Goal: Transaction & Acquisition: Register for event/course

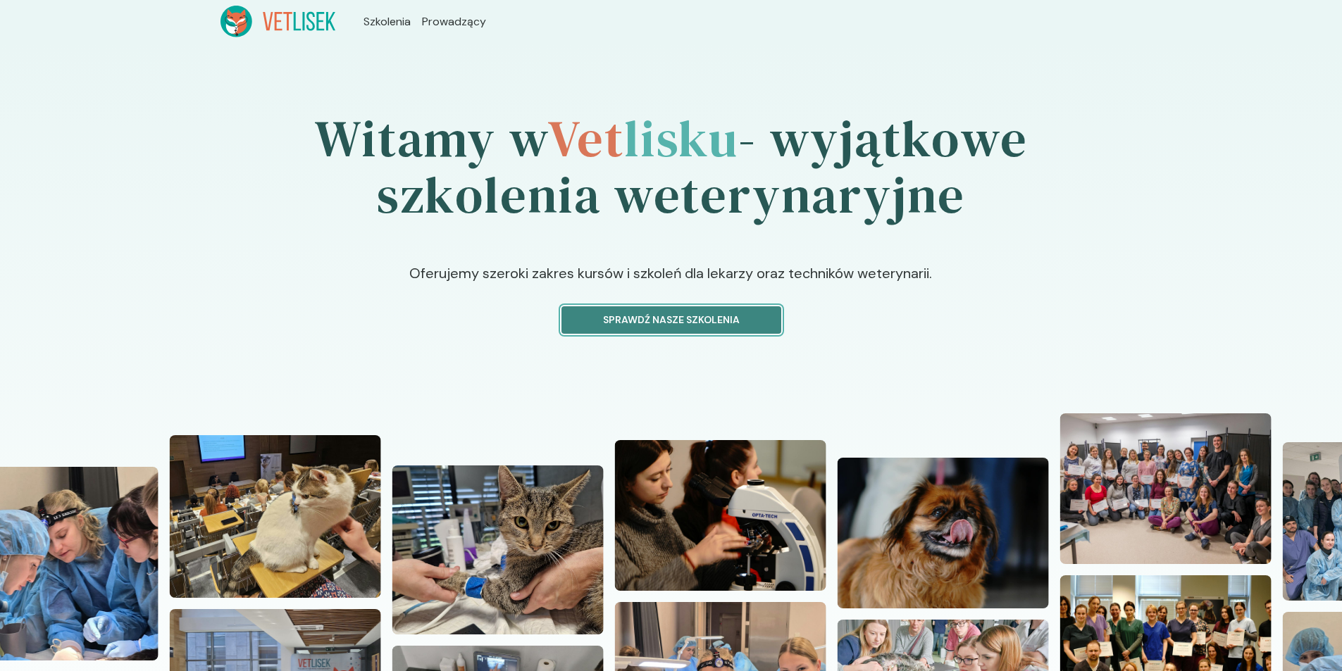
click at [660, 318] on p "Sprawdź nasze szkolenia" at bounding box center [671, 320] width 196 height 15
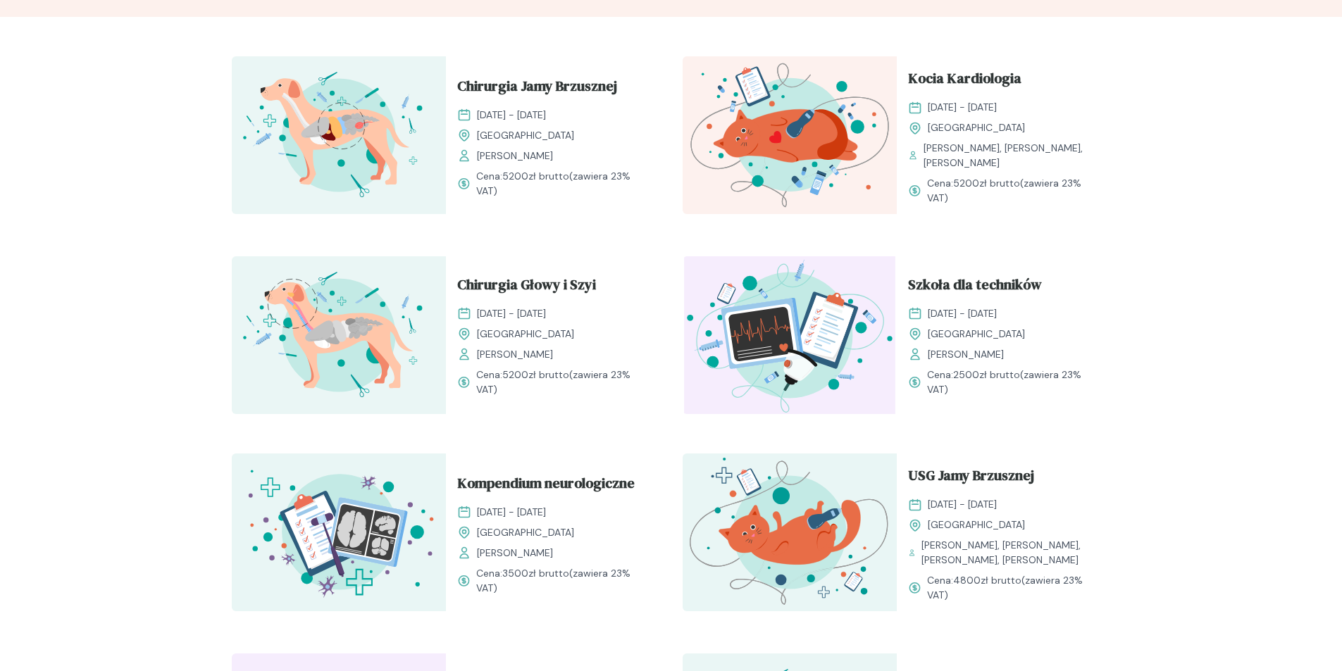
scroll to position [493, 0]
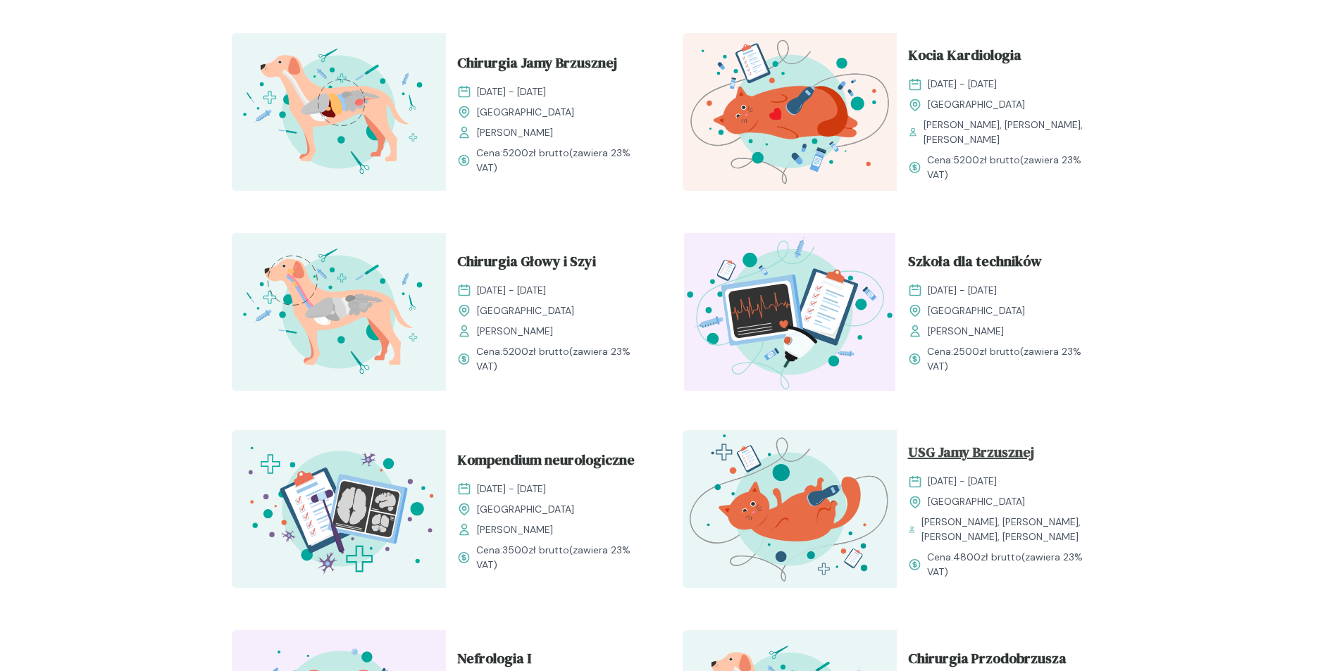
click at [971, 450] on span "USG Jamy Brzusznej" at bounding box center [971, 455] width 126 height 27
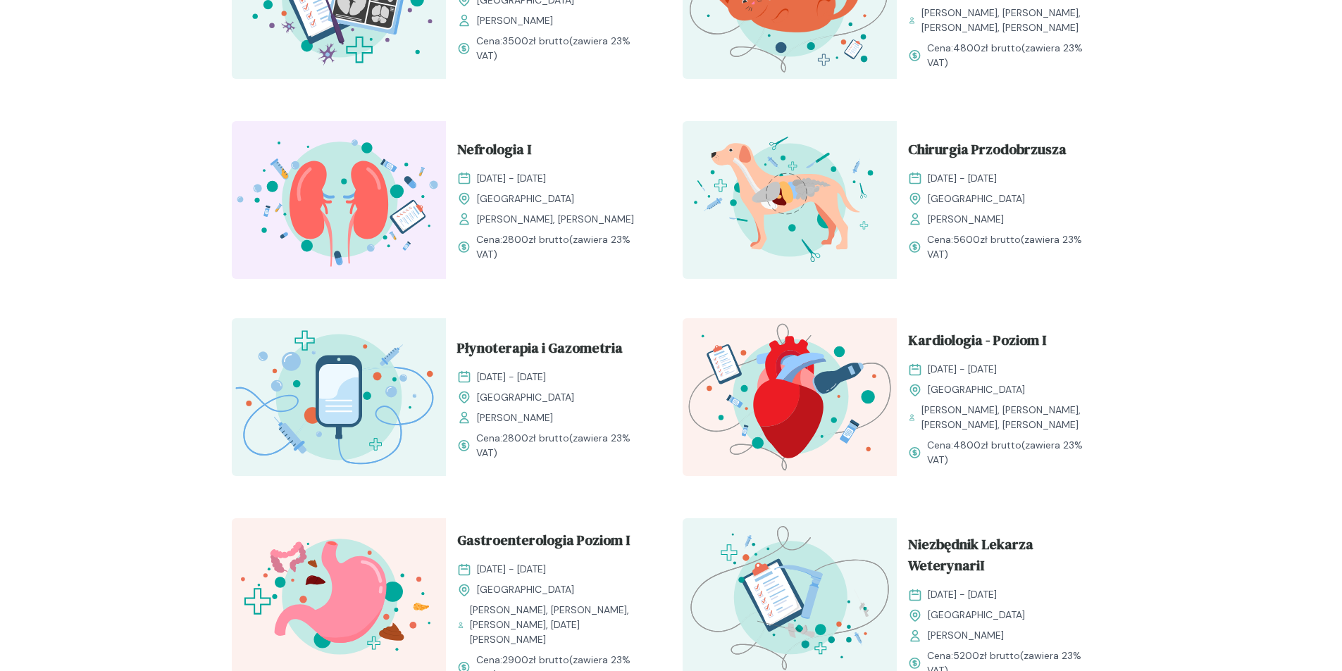
scroll to position [986, 0]
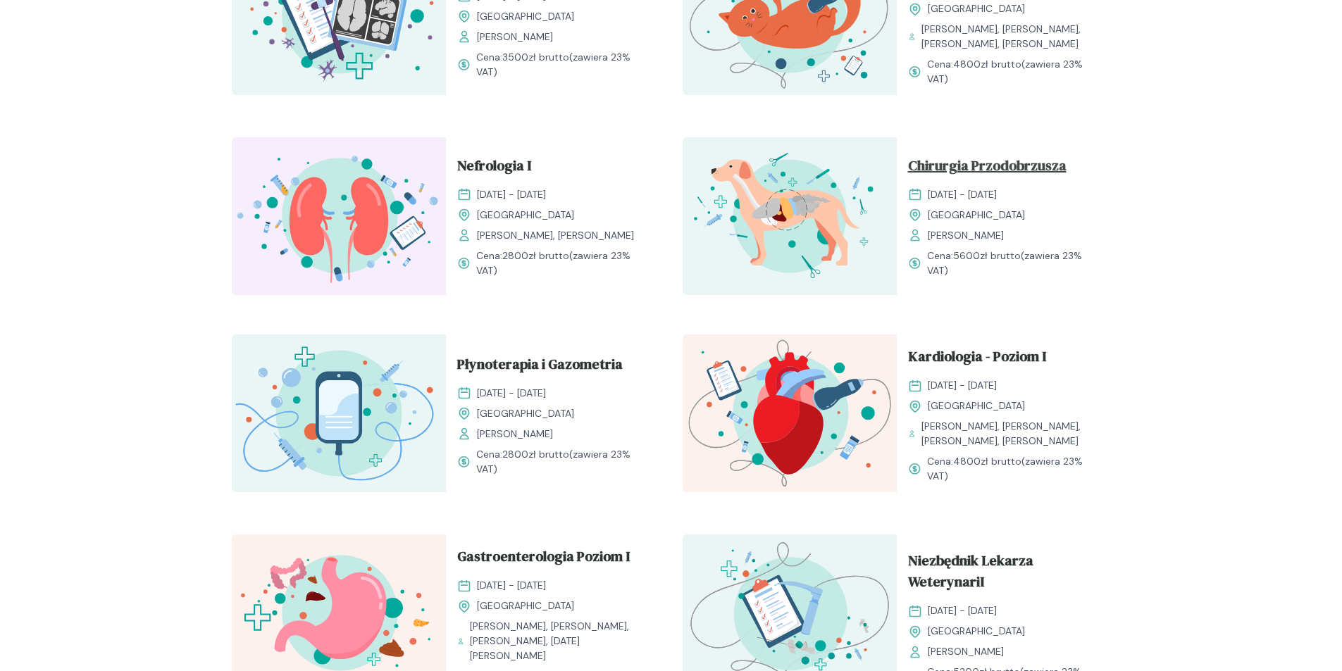
click at [979, 164] on span "Chirurgia Przodobrzusza" at bounding box center [987, 168] width 158 height 27
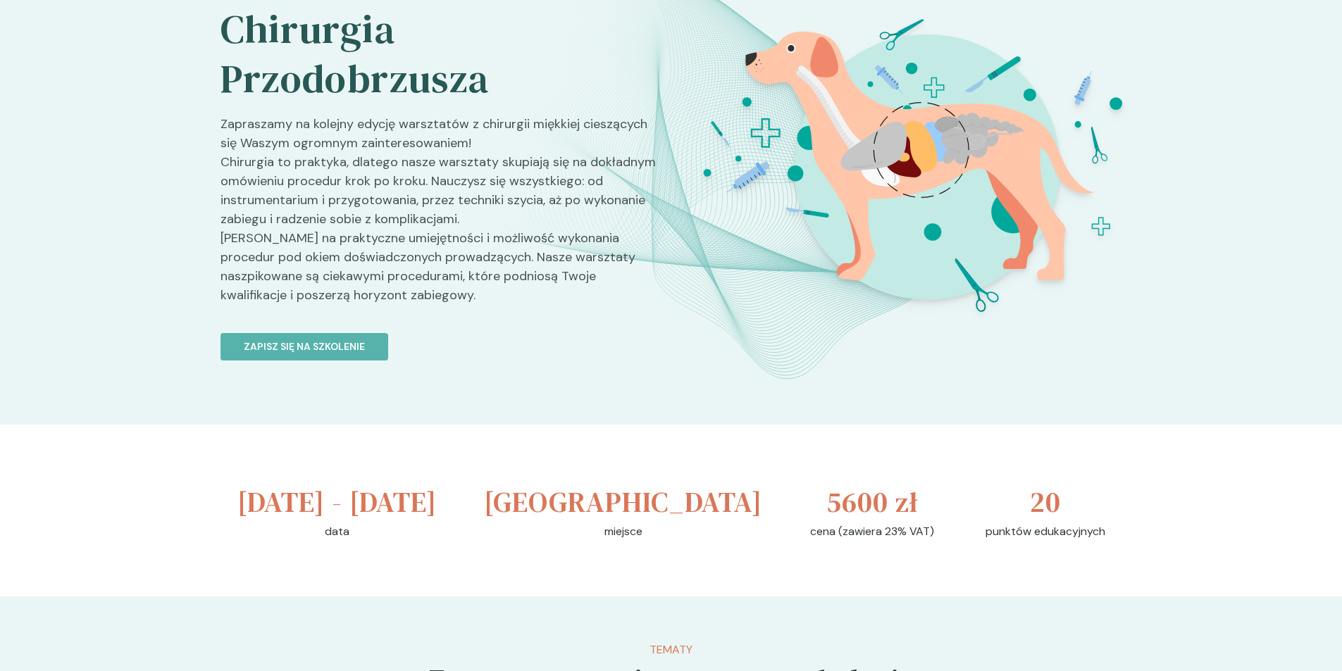
scroll to position [141, 0]
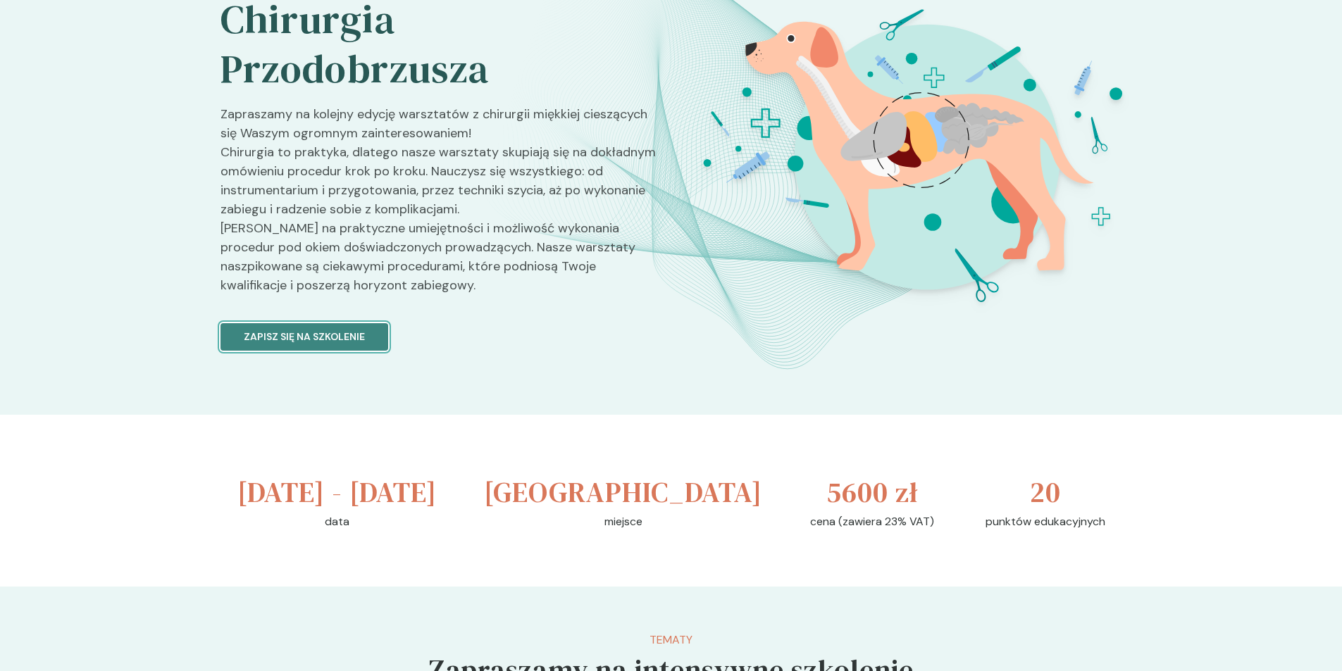
click at [370, 338] on button "Zapisz się na szkolenie" at bounding box center [304, 336] width 168 height 27
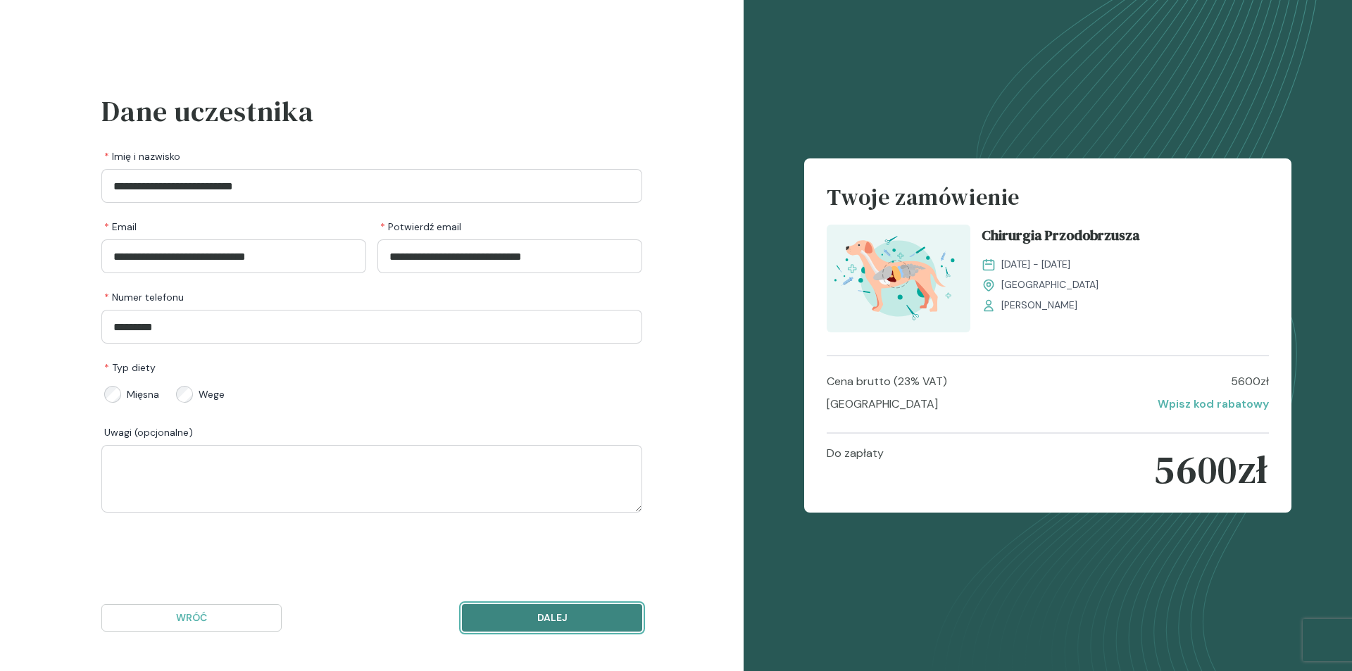
click at [533, 617] on p "Dalej" at bounding box center [552, 618] width 156 height 15
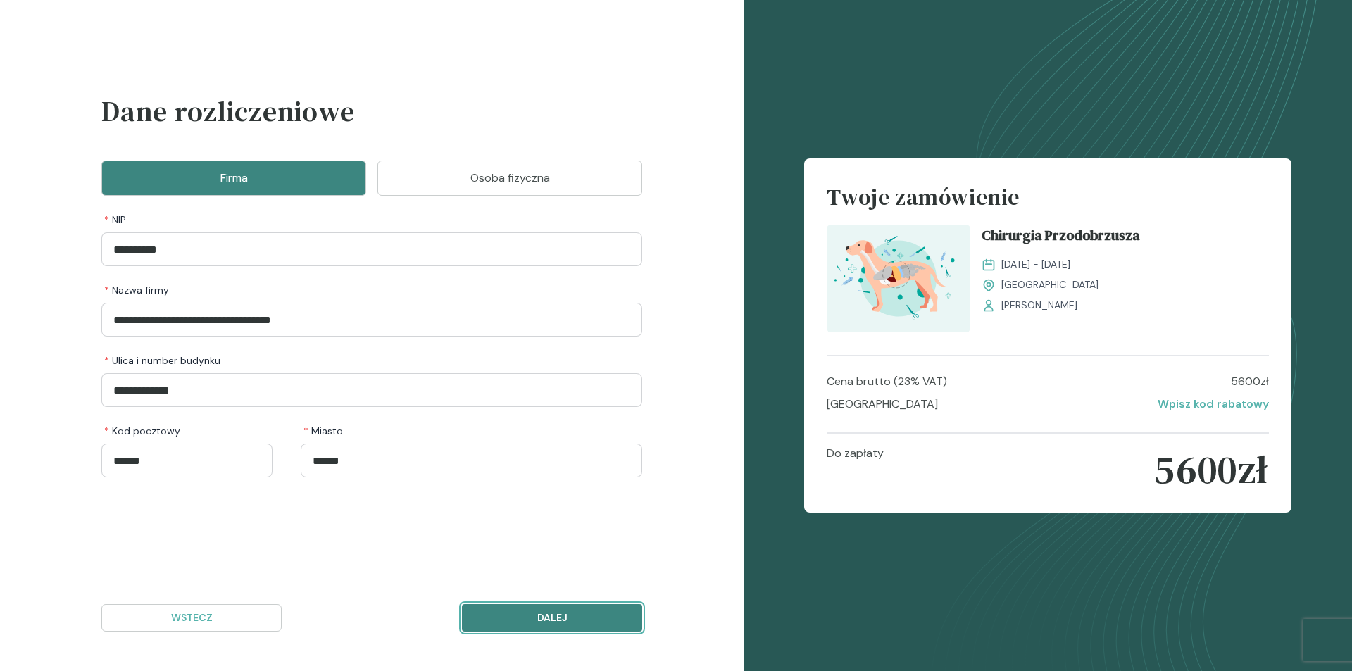
click at [590, 609] on button "Dalej" at bounding box center [552, 617] width 180 height 27
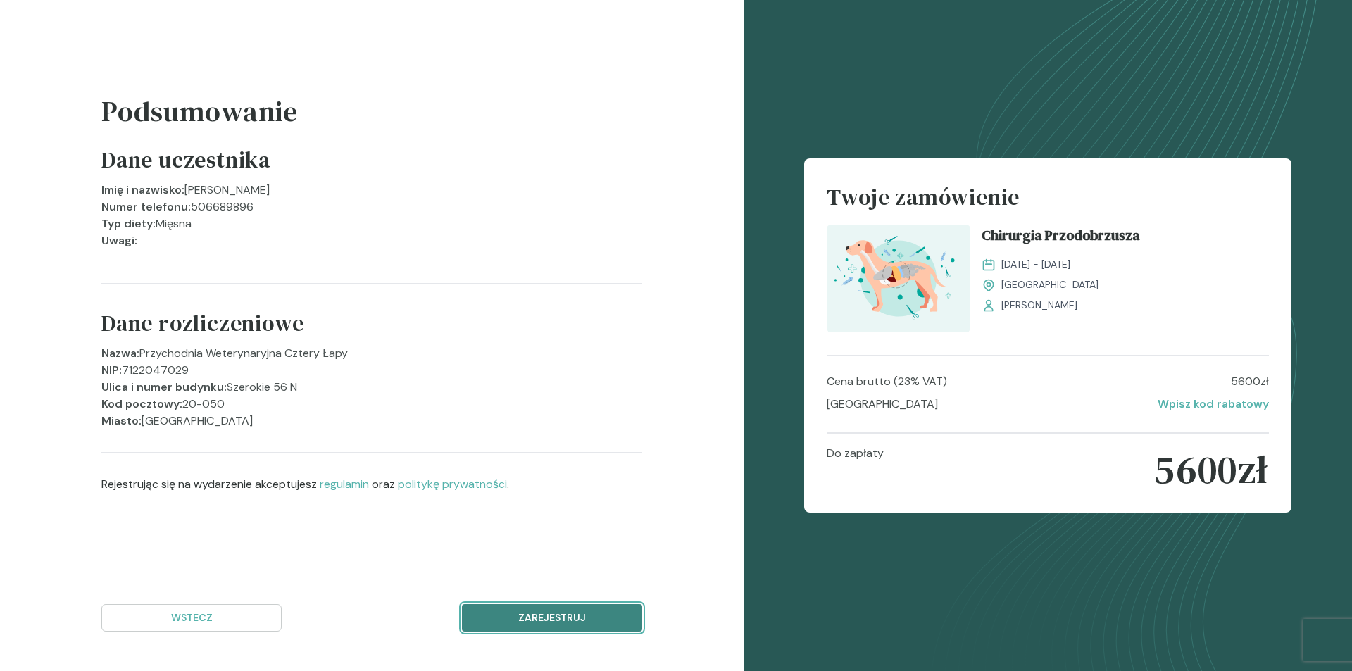
click at [544, 624] on p "Zarejestruj" at bounding box center [552, 618] width 156 height 15
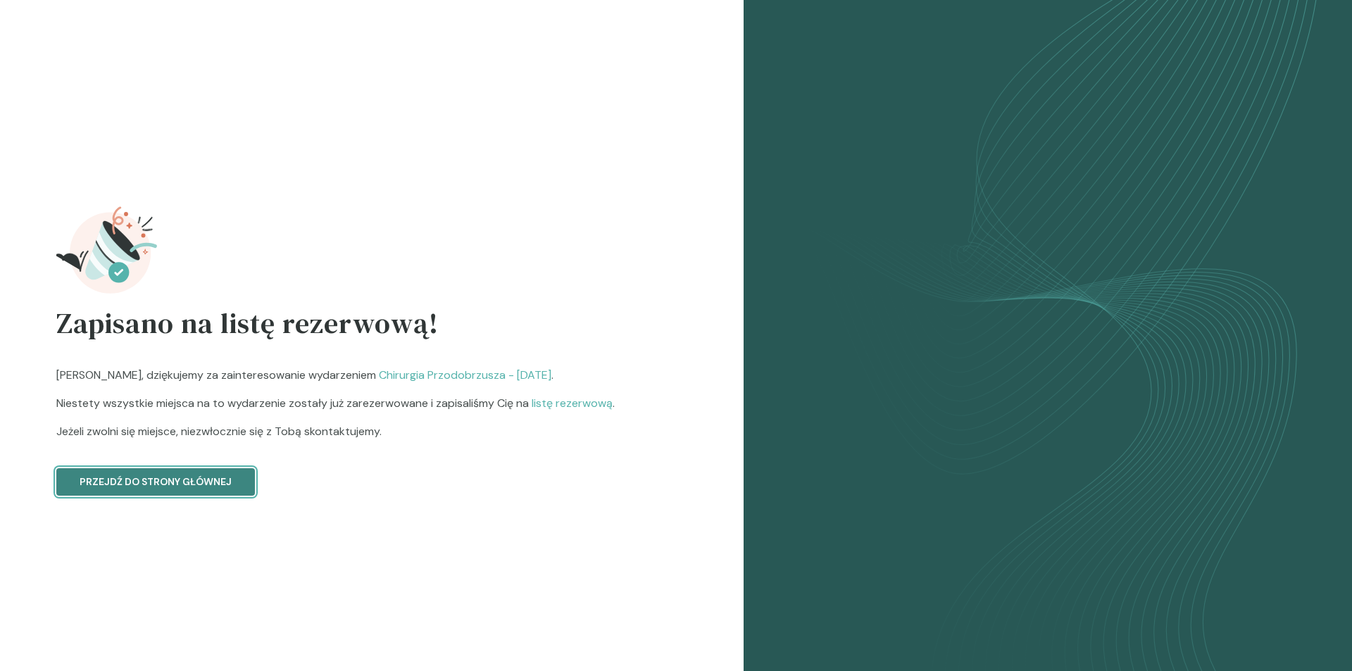
click at [182, 485] on p "Przejdź do strony głównej" at bounding box center [156, 482] width 152 height 15
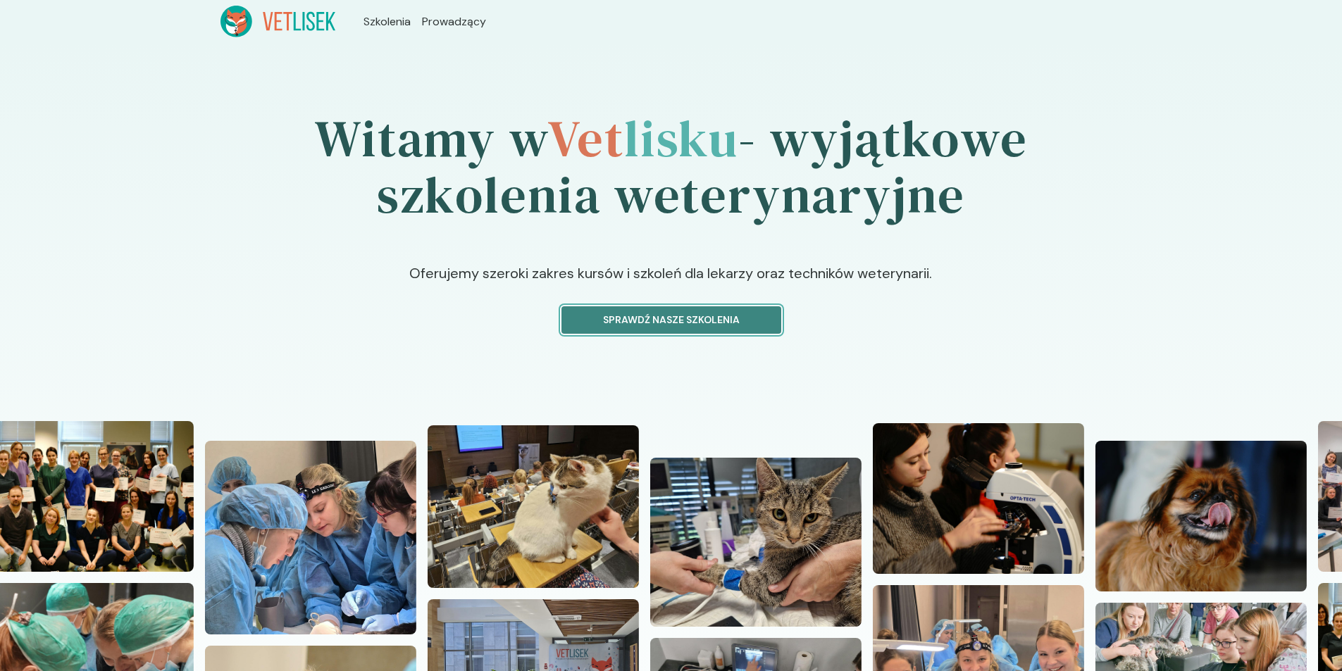
click at [597, 320] on p "Sprawdź nasze szkolenia" at bounding box center [671, 320] width 196 height 15
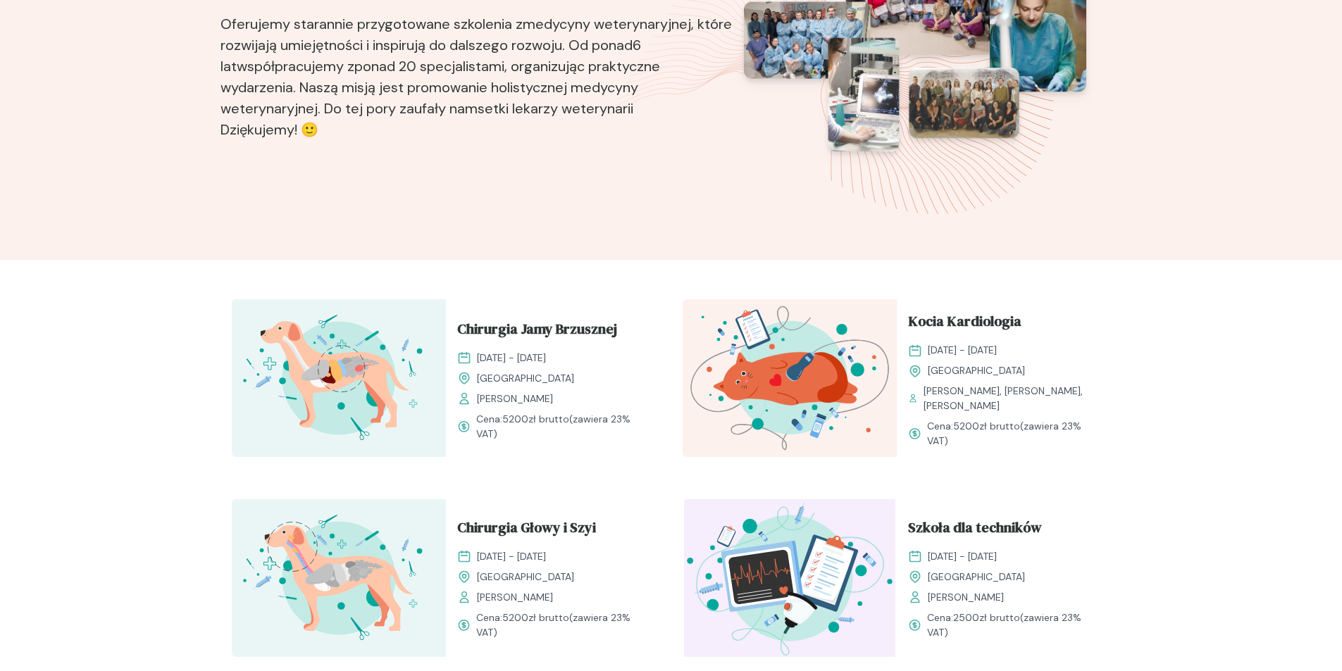
scroll to position [70, 0]
